Goal: Task Accomplishment & Management: Manage account settings

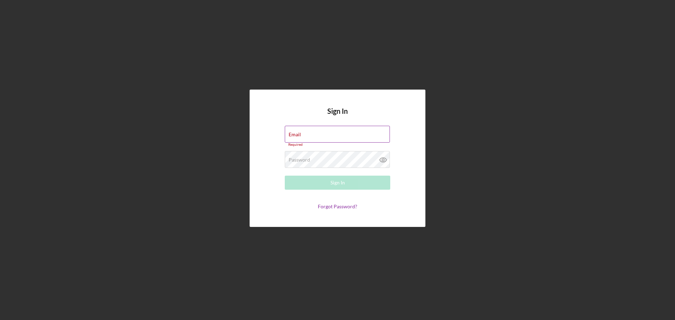
type input "[EMAIL_ADDRESS][DOMAIN_NAME]"
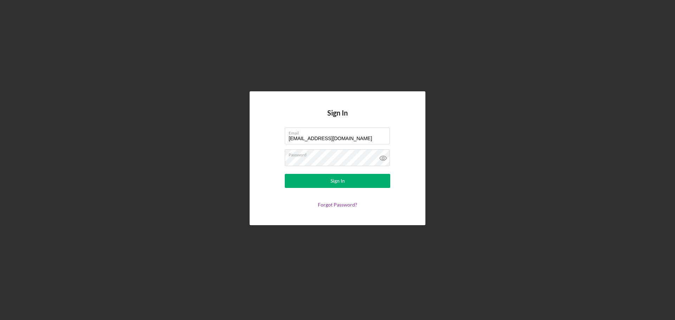
click at [350, 189] on form "Email [EMAIL_ADDRESS][DOMAIN_NAME] Password Sign In Forgot Password?" at bounding box center [337, 168] width 141 height 80
click at [351, 185] on button "Sign In" at bounding box center [338, 181] width 106 height 14
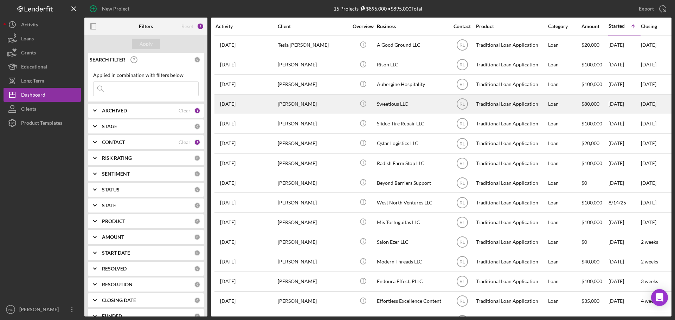
click at [325, 107] on div "[PERSON_NAME]" at bounding box center [313, 104] width 70 height 19
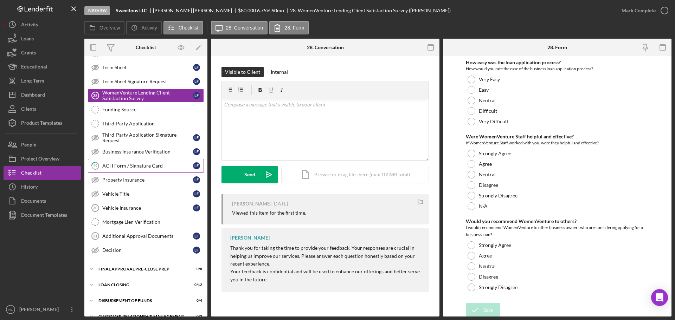
scroll to position [149, 0]
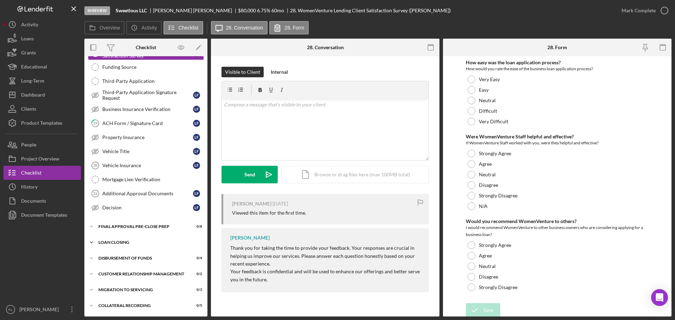
click at [126, 240] on div "Icon/Expander Loan Closing 0 / 12" at bounding box center [145, 243] width 123 height 14
click at [131, 240] on div "Icon/Expander Loan Closing 0 / 12" at bounding box center [145, 243] width 123 height 14
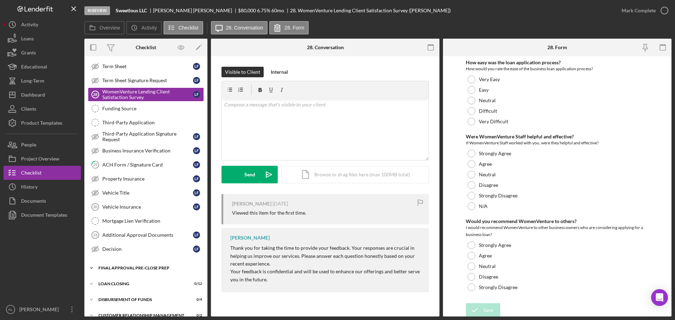
scroll to position [79, 0]
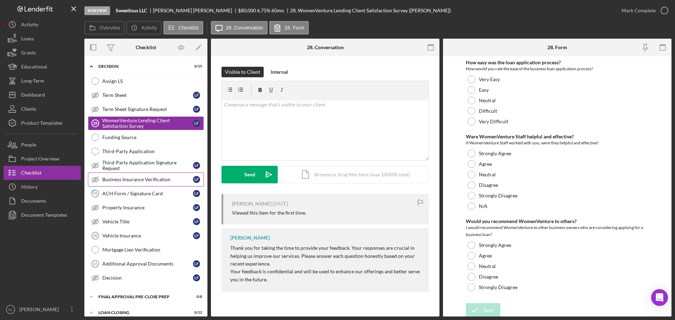
click at [152, 183] on link "Business Insurance Verification Business Insurance Verification L F" at bounding box center [146, 180] width 116 height 14
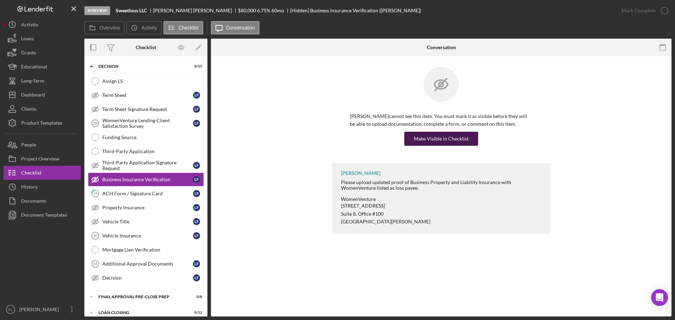
click at [435, 142] on div "Make Visible in Checklist" at bounding box center [441, 139] width 55 height 14
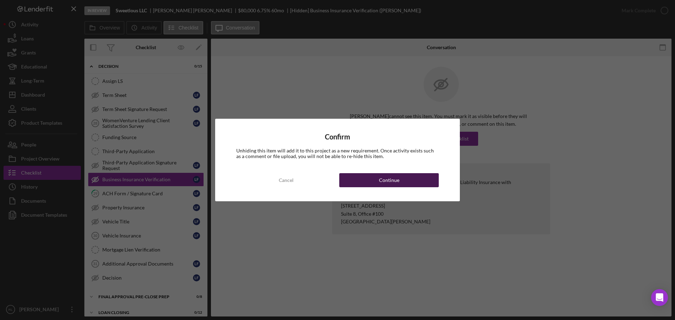
click at [376, 180] on button "Continue" at bounding box center [389, 180] width 100 height 14
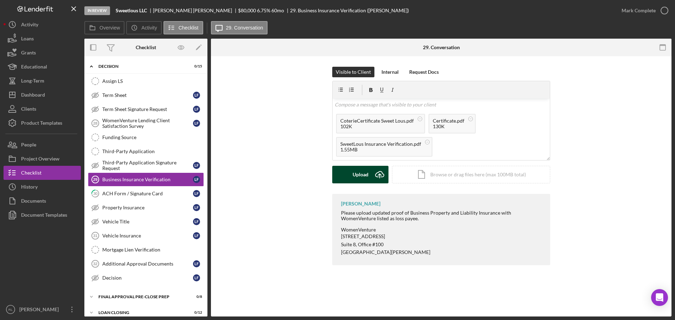
click at [362, 179] on div "Upload" at bounding box center [361, 175] width 16 height 18
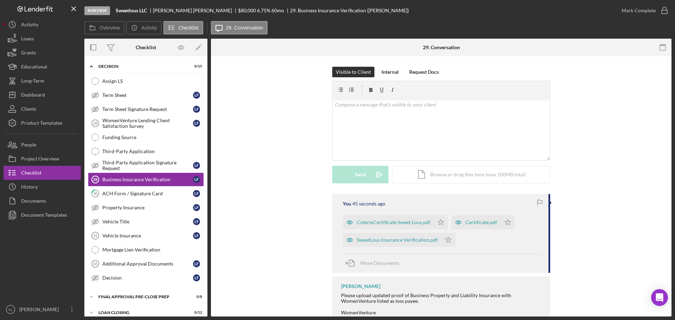
click at [293, 217] on div "You 45 seconds ago CoterieCertificate Sweet Lous.pdf Icon/Star Certificate.pdf …" at bounding box center [442, 273] width 440 height 158
click at [141, 220] on div "Vehicle Title" at bounding box center [147, 222] width 91 height 6
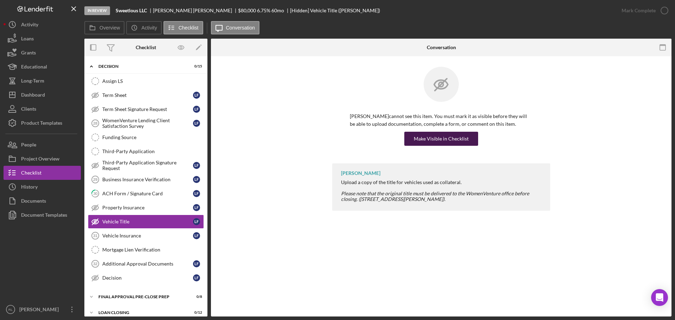
click at [440, 139] on div "Make Visible in Checklist" at bounding box center [441, 139] width 55 height 14
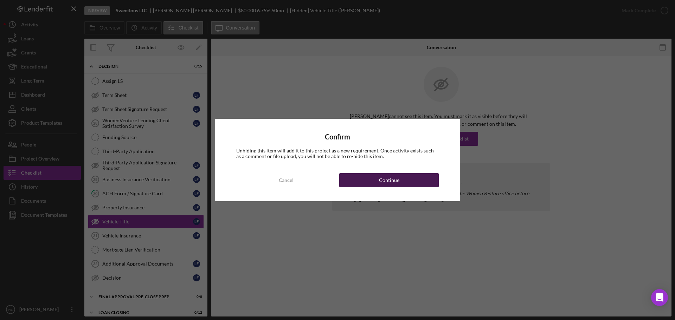
click at [388, 182] on div "Continue" at bounding box center [389, 180] width 20 height 14
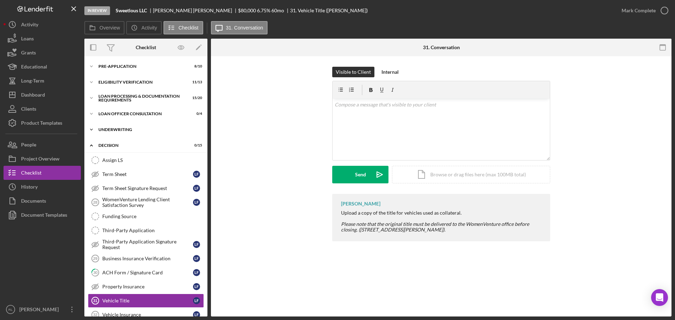
click at [126, 127] on div "Icon/Expander Underwriting 0 / 16" at bounding box center [145, 130] width 123 height 14
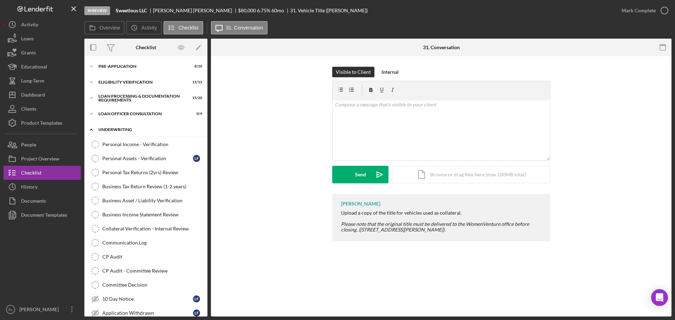
click at [140, 130] on div "Underwriting" at bounding box center [148, 130] width 100 height 4
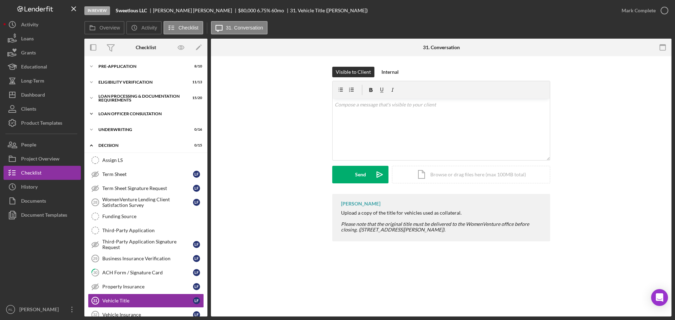
click at [144, 111] on div "Icon/Expander Loan Officer Consultation 0 / 4" at bounding box center [145, 114] width 123 height 14
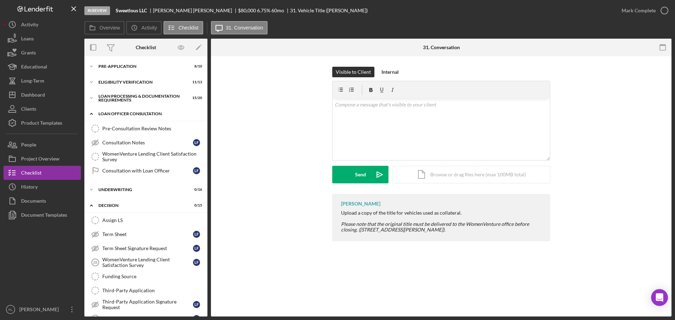
click at [148, 113] on div "Loan Officer Consultation" at bounding box center [148, 114] width 100 height 4
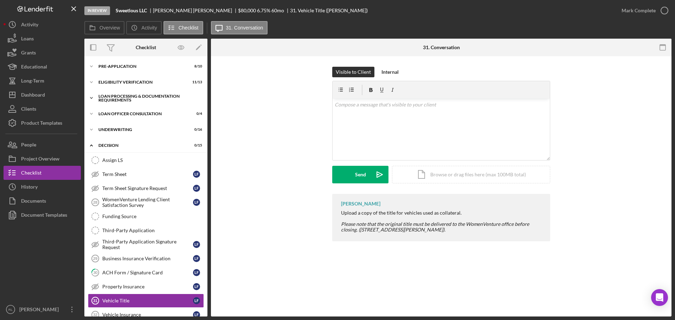
click at [142, 98] on div "Loan Processing & Documentation Requirements" at bounding box center [148, 98] width 100 height 8
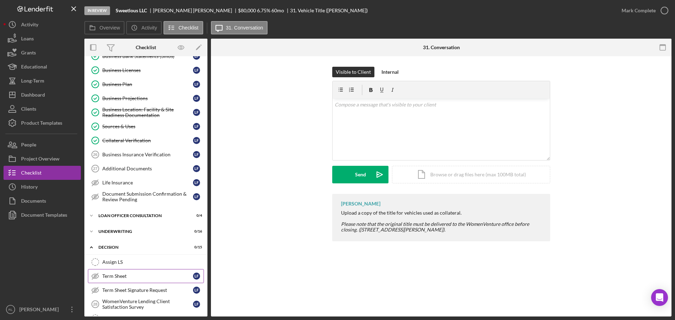
scroll to position [176, 0]
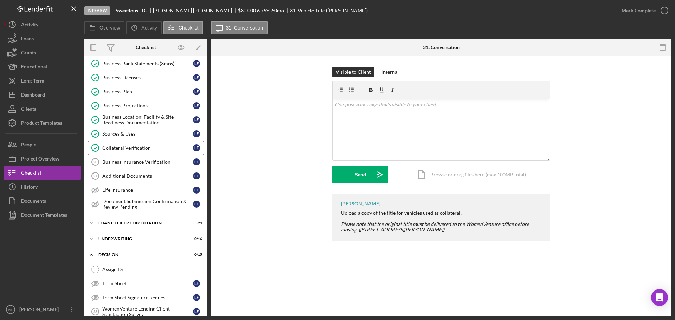
click at [132, 145] on link "Collateral Verification Collateral Verification L F" at bounding box center [146, 148] width 116 height 14
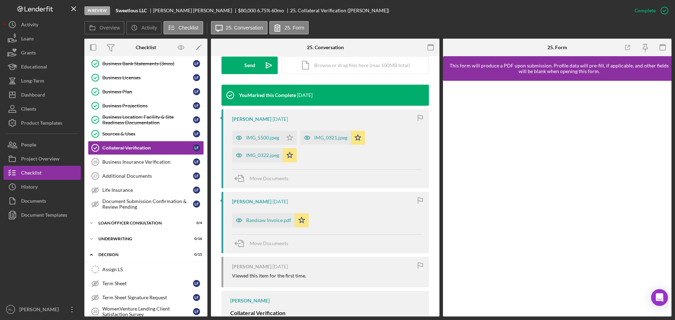
scroll to position [211, 0]
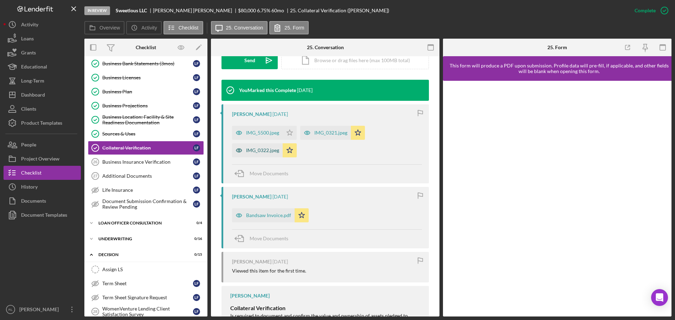
click at [263, 148] on div "IMG_0322.jpeg" at bounding box center [262, 151] width 33 height 6
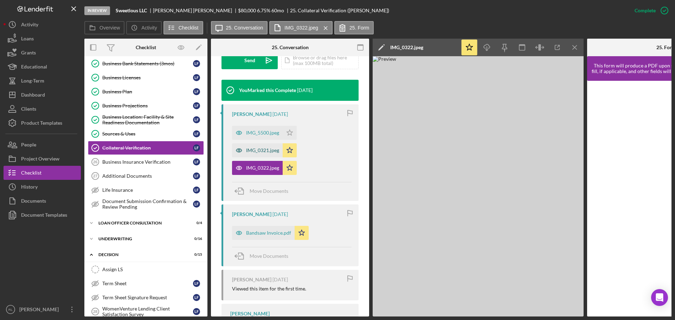
click at [261, 154] on div "IMG_0321.jpeg" at bounding box center [257, 150] width 51 height 14
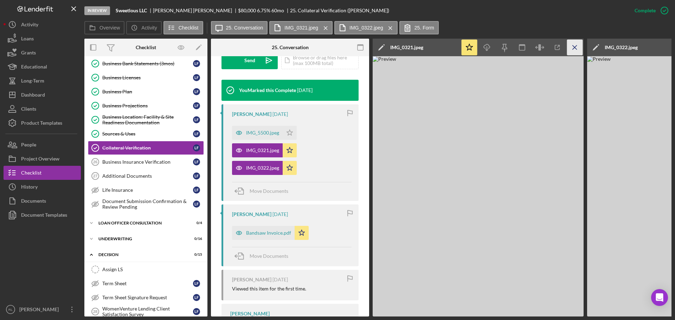
click at [577, 48] on icon "Icon/Menu Close" at bounding box center [575, 48] width 16 height 16
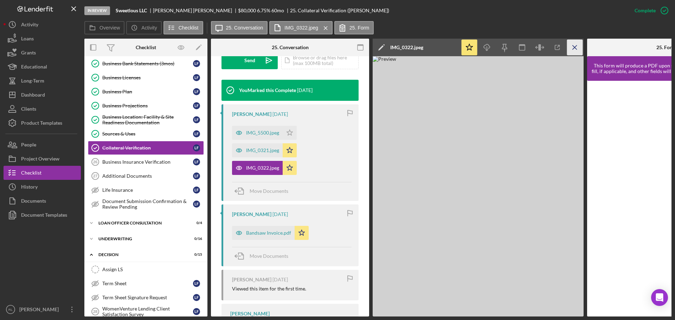
click at [572, 51] on icon "Icon/Menu Close" at bounding box center [575, 48] width 16 height 16
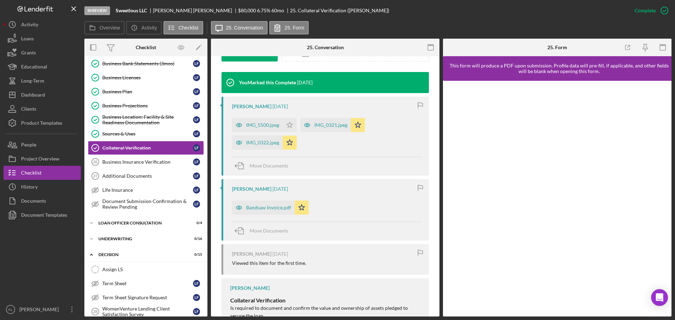
scroll to position [211, 0]
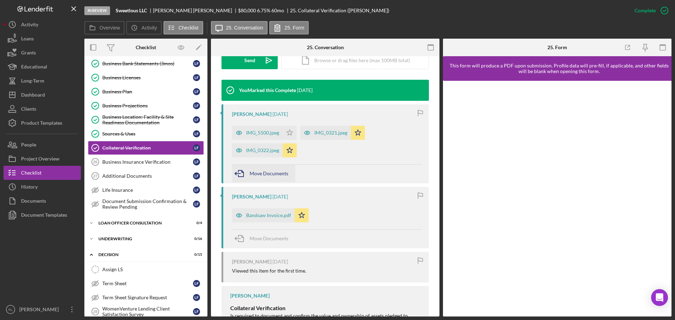
click at [256, 173] on span "Move Documents" at bounding box center [269, 174] width 39 height 6
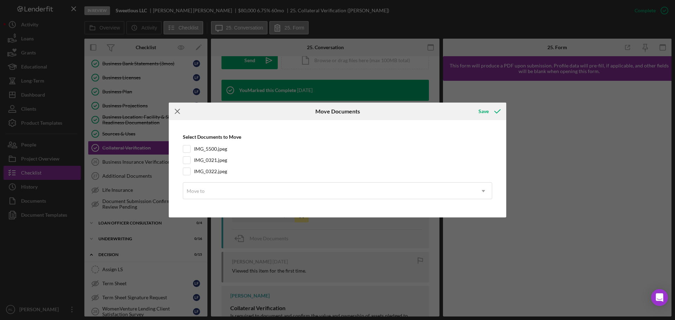
click at [178, 113] on icon "Icon/Menu Close" at bounding box center [178, 112] width 18 height 18
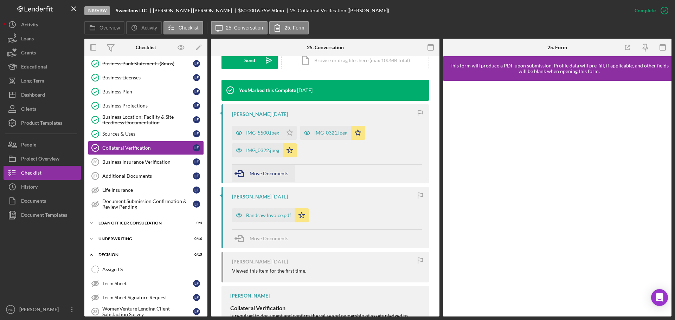
click at [248, 176] on icon "button" at bounding box center [241, 174] width 18 height 18
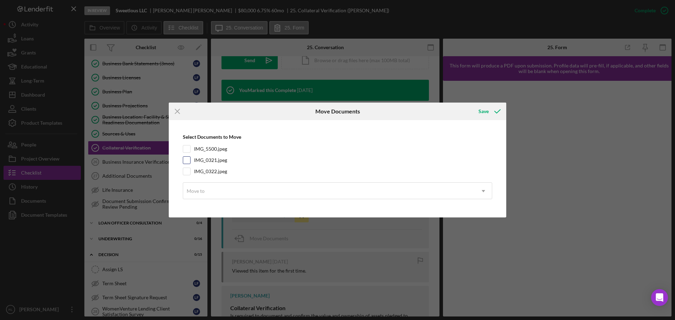
click at [184, 161] on input "IMG_0321.jpeg" at bounding box center [186, 160] width 7 height 7
checkbox input "true"
click at [183, 167] on div "Select Documents to Move IMG_5500.jpeg IMG_0321.jpeg IMG_0322.jpeg Move to Icon…" at bounding box center [337, 169] width 331 height 90
click at [187, 170] on input "IMG_0322.jpeg" at bounding box center [186, 171] width 7 height 7
checkbox input "true"
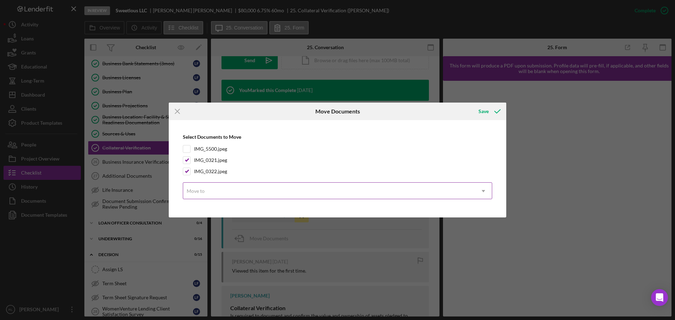
click at [213, 195] on div "Move to" at bounding box center [329, 191] width 292 height 16
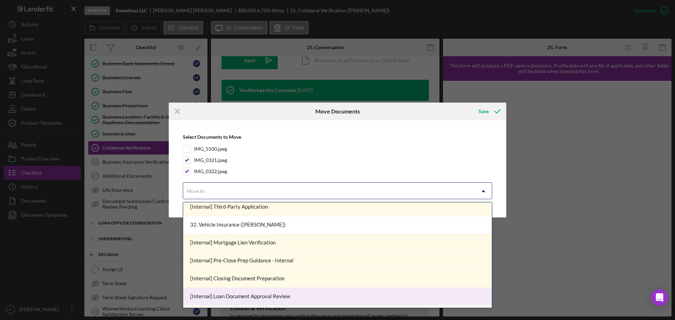
scroll to position [633, 0]
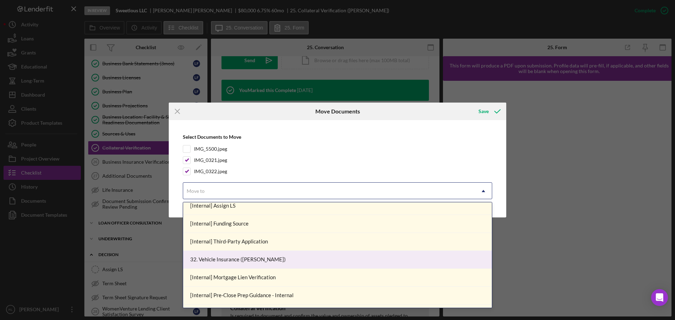
click at [270, 261] on div "32. Vehicle Insurance ([PERSON_NAME])" at bounding box center [337, 260] width 309 height 18
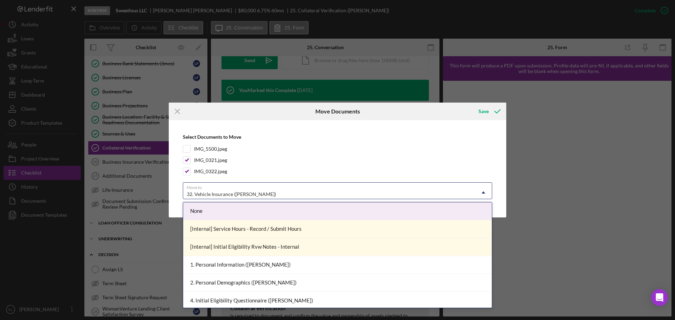
click at [286, 190] on div "32. Vehicle Insurance ([PERSON_NAME])" at bounding box center [329, 194] width 292 height 16
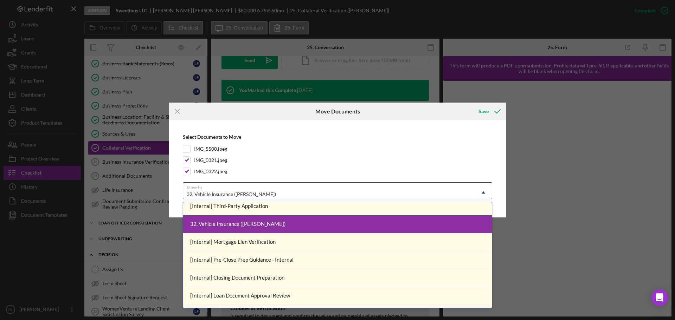
scroll to position [703, 0]
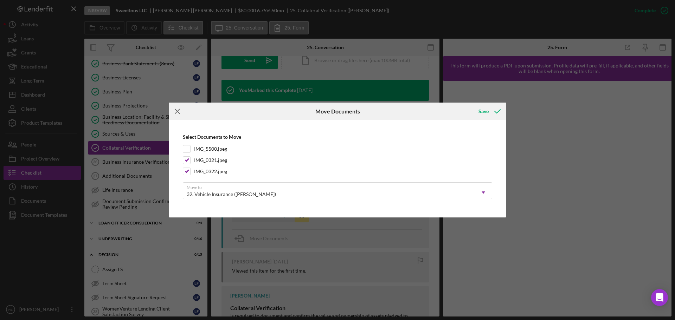
click at [182, 116] on icon "Icon/Menu Close" at bounding box center [178, 112] width 18 height 18
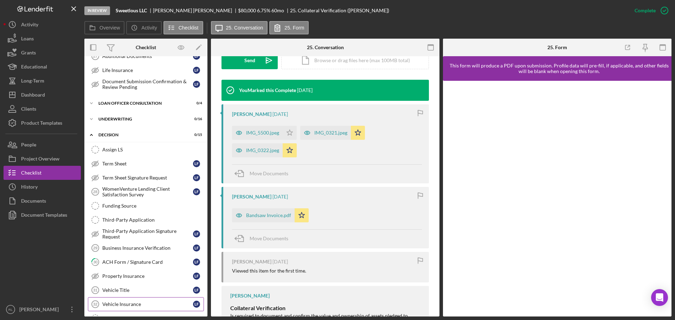
scroll to position [352, 0]
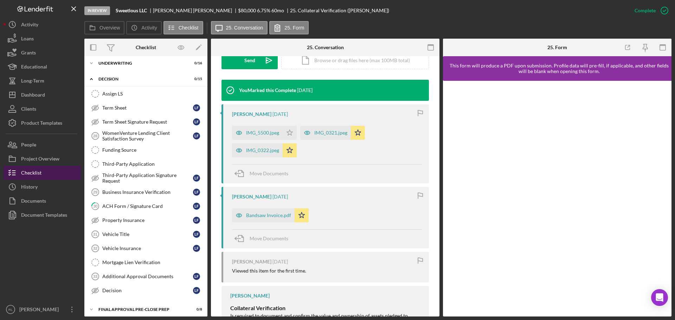
click at [34, 175] on div "Checklist" at bounding box center [31, 174] width 20 height 16
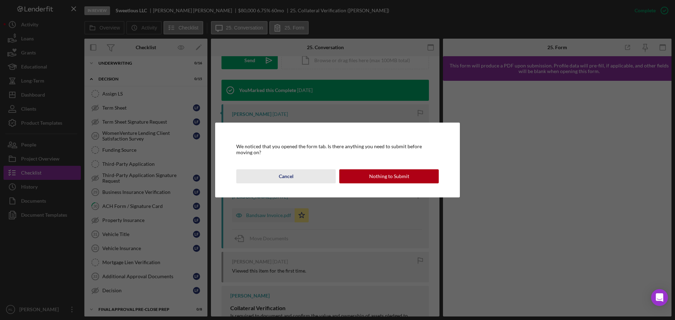
click at [280, 175] on div "Cancel" at bounding box center [286, 177] width 15 height 14
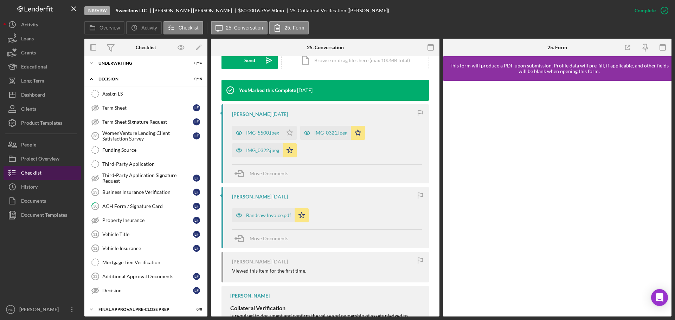
click at [55, 177] on button "Checklist" at bounding box center [42, 173] width 77 height 14
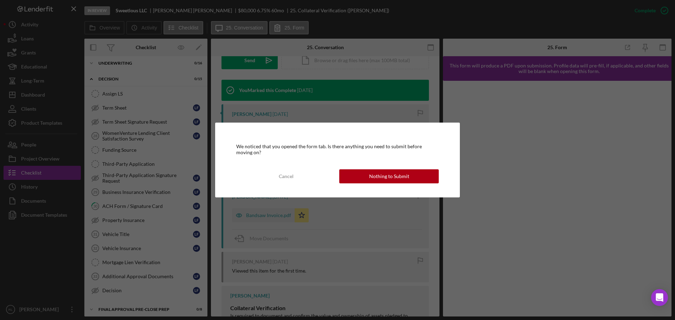
click at [407, 186] on div "We noticed that you opened the form tab. Is there anything you need to submit b…" at bounding box center [337, 160] width 245 height 75
click at [408, 179] on button "Nothing to Submit" at bounding box center [389, 177] width 100 height 14
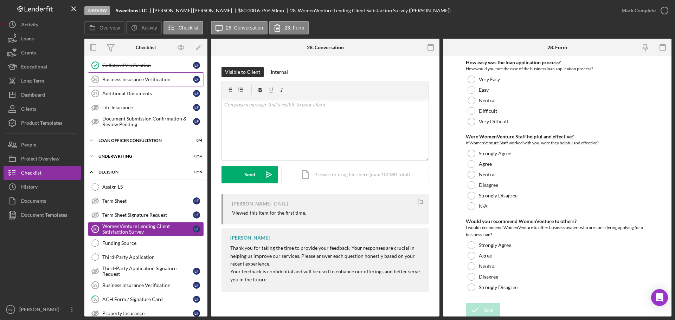
scroll to position [246, 0]
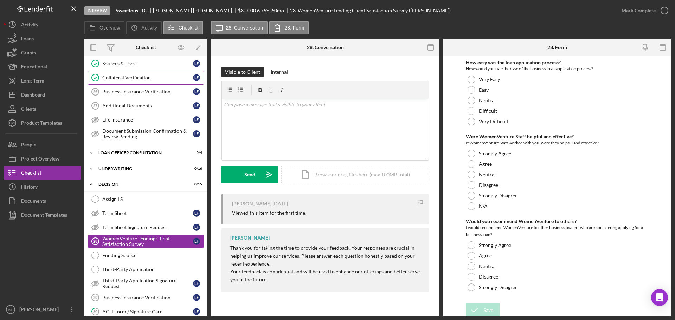
click at [116, 79] on div "Collateral Verification" at bounding box center [147, 78] width 91 height 6
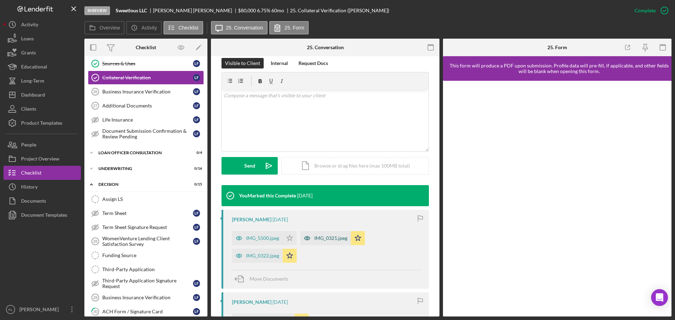
scroll to position [176, 0]
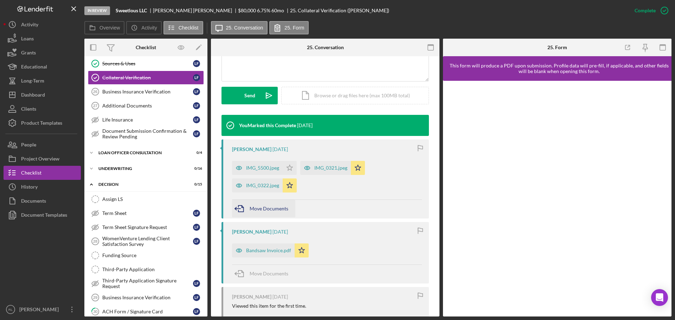
click at [272, 203] on div "Move Documents" at bounding box center [269, 209] width 39 height 18
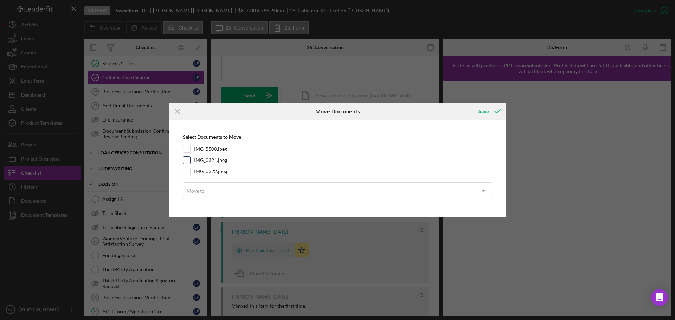
click at [202, 160] on label "IMG_0321.jpeg" at bounding box center [210, 160] width 33 height 7
click at [190, 160] on input "IMG_0321.jpeg" at bounding box center [186, 160] width 7 height 7
checkbox input "true"
drag, startPoint x: 203, startPoint y: 178, endPoint x: 208, endPoint y: 174, distance: 6.0
click at [204, 178] on div "Select Documents to Move IMG_5500.jpeg IMG_0321.jpeg IMG_0322.jpeg Move to Icon…" at bounding box center [337, 169] width 331 height 90
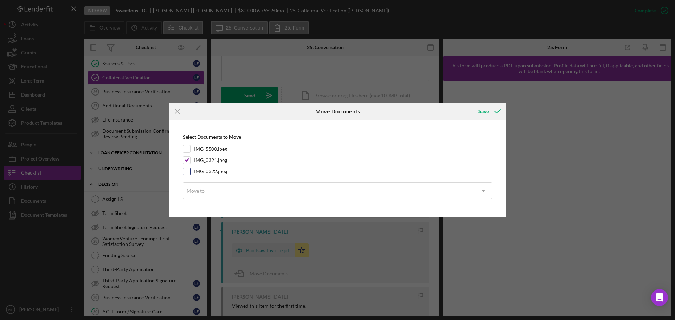
click at [210, 173] on label "IMG_0322.jpeg" at bounding box center [210, 171] width 33 height 7
click at [190, 173] on input "IMG_0322.jpeg" at bounding box center [186, 171] width 7 height 7
checkbox input "true"
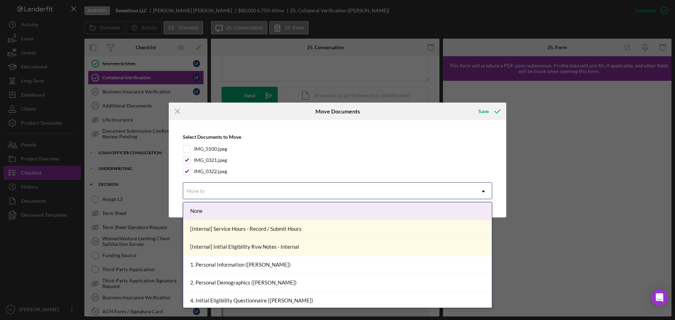
click at [219, 188] on div "Move to" at bounding box center [329, 191] width 292 height 16
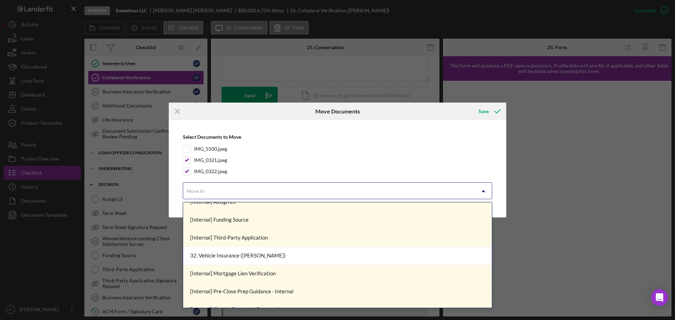
scroll to position [633, 0]
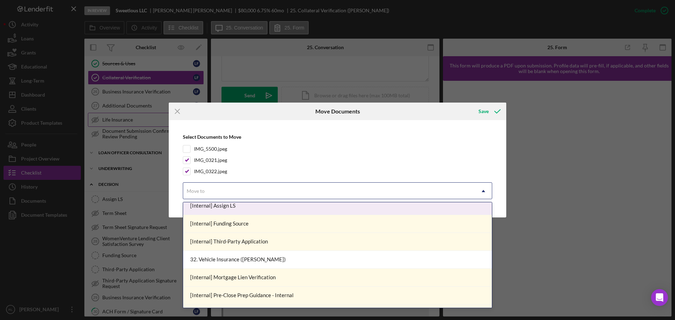
click at [180, 116] on icon "Icon/Menu Close" at bounding box center [178, 112] width 18 height 18
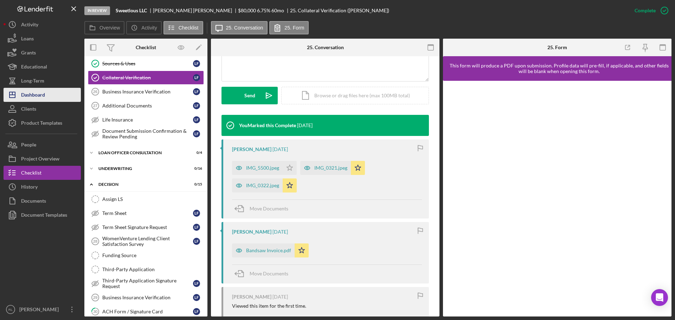
click at [33, 94] on div "Dashboard" at bounding box center [33, 96] width 24 height 16
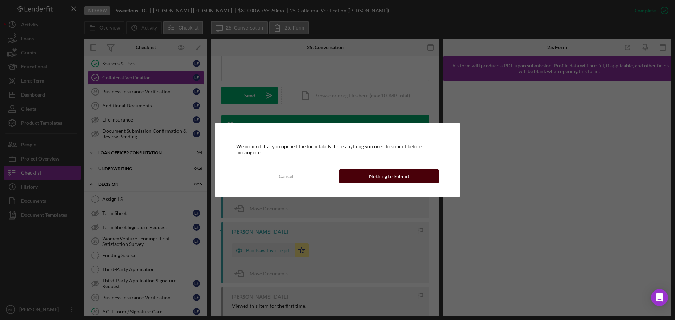
click at [392, 181] on div "Nothing to Submit" at bounding box center [389, 177] width 40 height 14
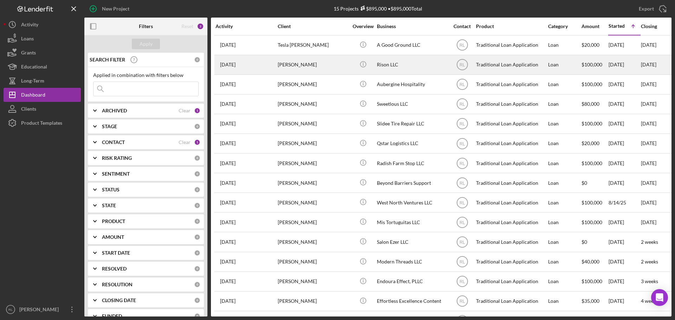
click at [329, 69] on div "[PERSON_NAME]" at bounding box center [313, 65] width 70 height 19
